Goal: Task Accomplishment & Management: Manage account settings

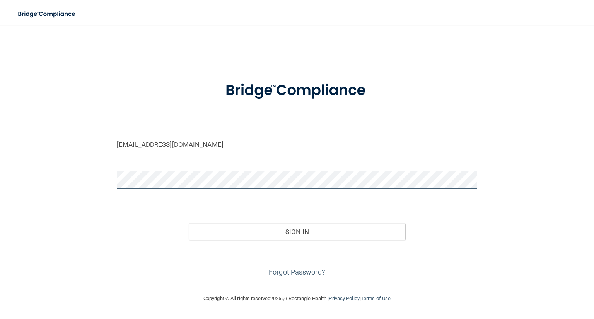
click at [189, 223] on button "Sign In" at bounding box center [297, 231] width 216 height 17
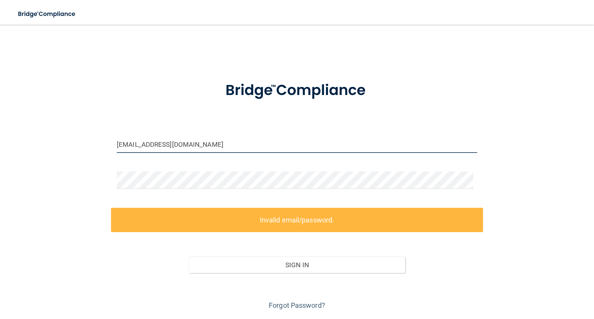
click at [190, 145] on input "[EMAIL_ADDRESS][DOMAIN_NAME]" at bounding box center [297, 144] width 360 height 17
drag, startPoint x: 190, startPoint y: 145, endPoint x: 76, endPoint y: 145, distance: 114.0
click at [77, 145] on div "[EMAIL_ADDRESS][DOMAIN_NAME] Invalid email/password. You don't have permission …" at bounding box center [296, 171] width 563 height 279
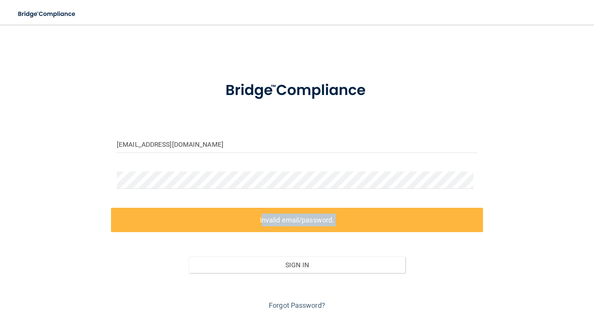
drag, startPoint x: 2, startPoint y: 219, endPoint x: 3, endPoint y: 227, distance: 8.2
click at [3, 221] on main "[EMAIL_ADDRESS][DOMAIN_NAME] Invalid email/password. You don't have permission …" at bounding box center [297, 172] width 594 height 295
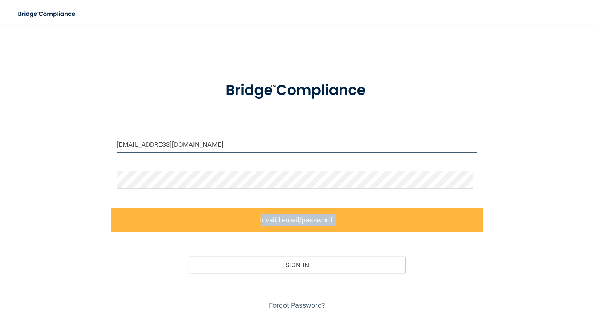
click at [216, 140] on input "[EMAIL_ADDRESS][DOMAIN_NAME]" at bounding box center [297, 144] width 360 height 17
drag, startPoint x: 206, startPoint y: 144, endPoint x: 0, endPoint y: 140, distance: 205.7
click at [0, 140] on main "[EMAIL_ADDRESS][DOMAIN_NAME] Invalid email/password. You don't have permission …" at bounding box center [297, 172] width 594 height 295
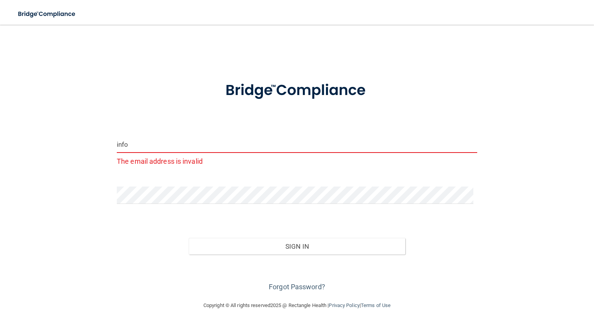
type input "[EMAIL_ADDRESS][DOMAIN_NAME]"
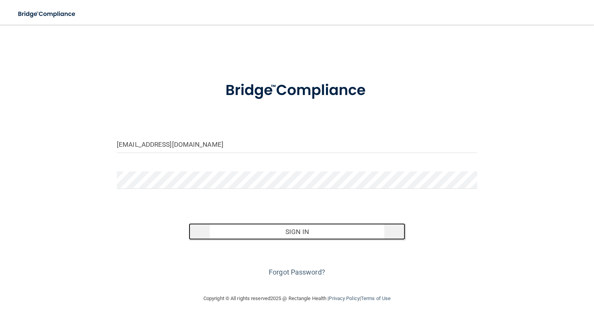
click at [228, 238] on button "Sign In" at bounding box center [297, 231] width 216 height 17
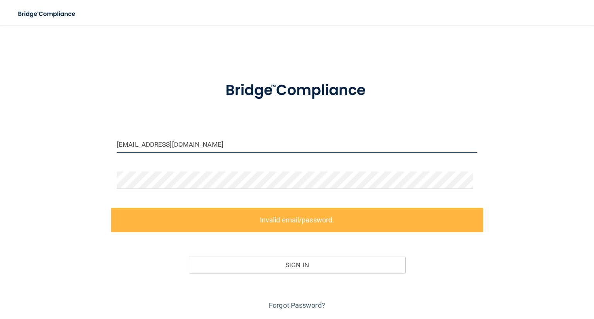
click at [192, 145] on input "[EMAIL_ADDRESS][DOMAIN_NAME]" at bounding box center [297, 144] width 360 height 17
drag, startPoint x: 175, startPoint y: 145, endPoint x: 68, endPoint y: 137, distance: 107.4
click at [90, 137] on div "[EMAIL_ADDRESS][DOMAIN_NAME] Invalid email/password. You don't have permission …" at bounding box center [296, 171] width 563 height 279
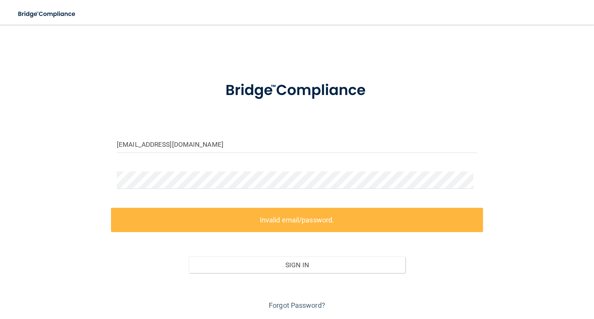
drag, startPoint x: 68, startPoint y: 137, endPoint x: 0, endPoint y: 154, distance: 70.2
click at [65, 136] on div "[EMAIL_ADDRESS][DOMAIN_NAME] Invalid email/password. You don't have permission …" at bounding box center [296, 171] width 563 height 279
click at [14, 179] on main "[EMAIL_ADDRESS][DOMAIN_NAME] Invalid email/password. You don't have permission …" at bounding box center [297, 172] width 594 height 295
drag, startPoint x: 8, startPoint y: 179, endPoint x: 0, endPoint y: 198, distance: 20.1
click at [5, 179] on main "[EMAIL_ADDRESS][DOMAIN_NAME] Invalid email/password. You don't have permission …" at bounding box center [297, 172] width 594 height 295
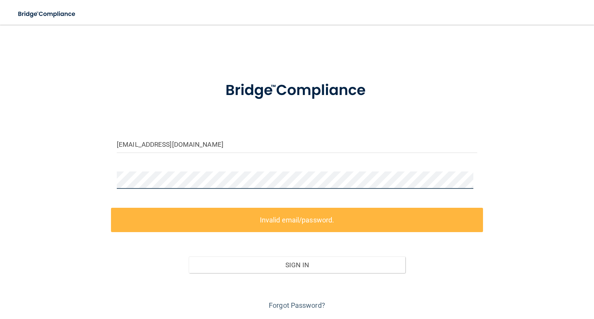
click at [105, 182] on div "[EMAIL_ADDRESS][DOMAIN_NAME] Invalid email/password. You don't have permission …" at bounding box center [296, 171] width 563 height 279
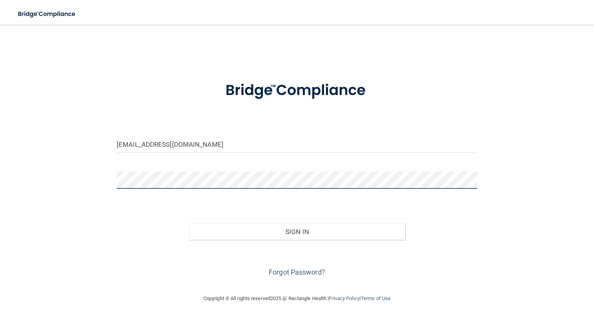
click at [189, 223] on button "Sign In" at bounding box center [297, 231] width 216 height 17
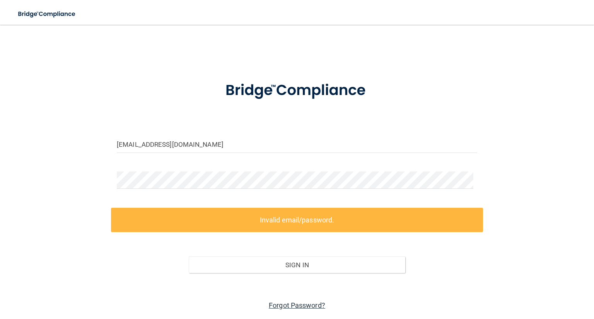
click at [308, 306] on link "Forgot Password?" at bounding box center [297, 305] width 56 height 8
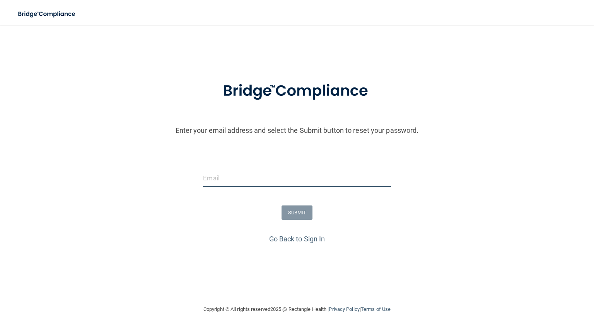
click at [214, 174] on input "email" at bounding box center [296, 178] width 187 height 17
type input "[EMAIL_ADDRESS][DOMAIN_NAME]"
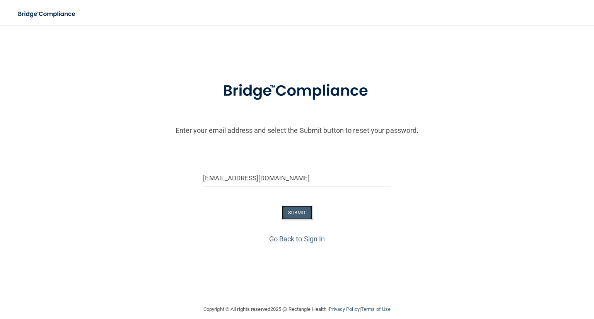
click at [303, 216] on button "SUBMIT" at bounding box center [296, 213] width 31 height 14
